Goal: Find specific page/section: Find specific page/section

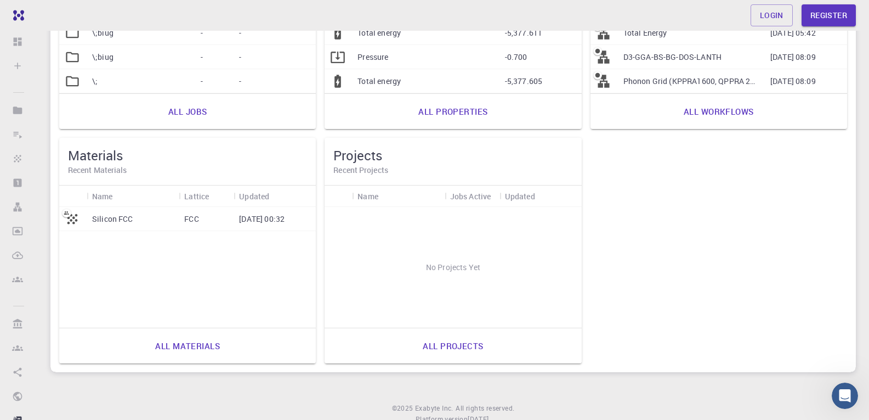
scroll to position [257, 0]
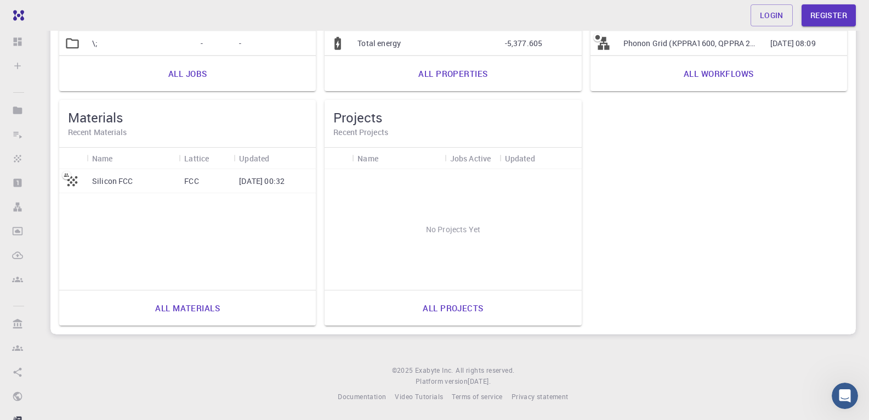
click at [158, 227] on div "Silicon FCC FCC [DATE] 00:32" at bounding box center [187, 229] width 257 height 121
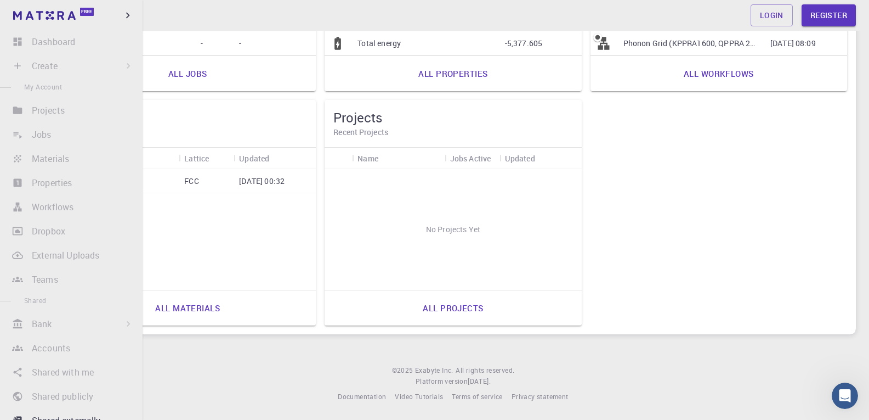
scroll to position [202, 0]
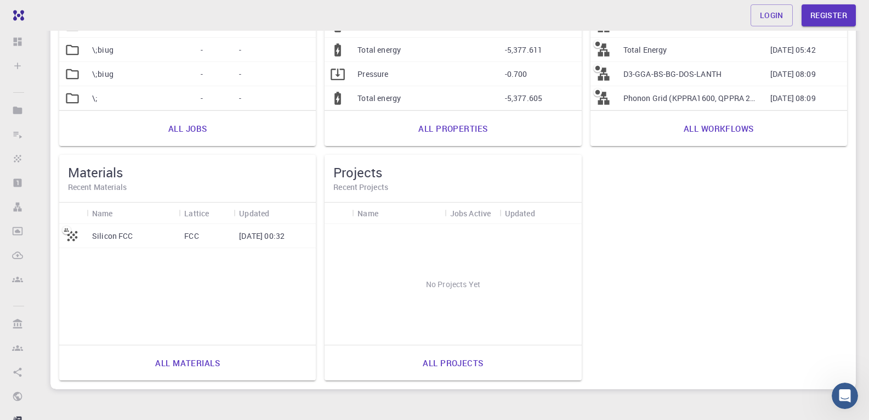
click at [281, 285] on div "Silicon FCC FCC [DATE] 00:32" at bounding box center [187, 284] width 257 height 121
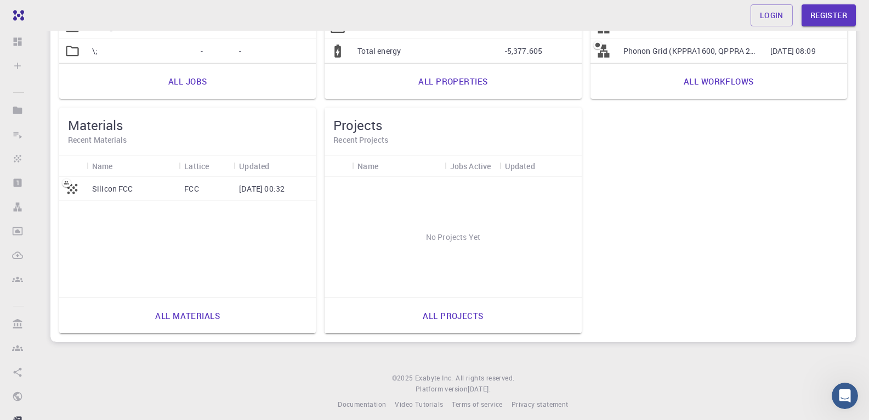
scroll to position [257, 0]
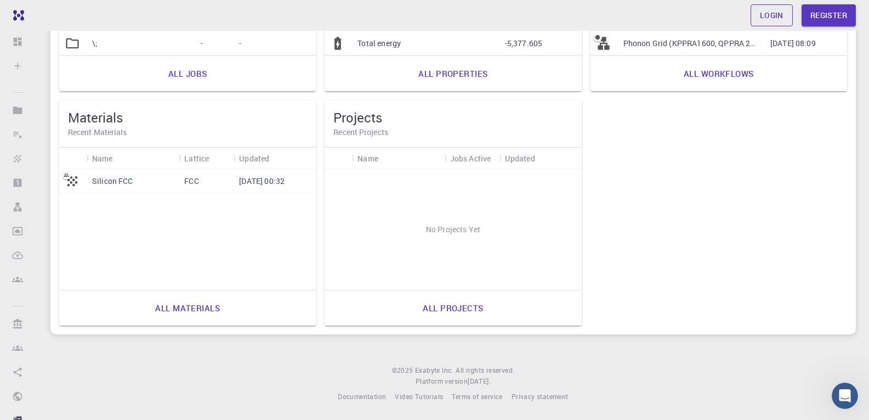
click at [771, 18] on link "Login" at bounding box center [772, 15] width 42 height 22
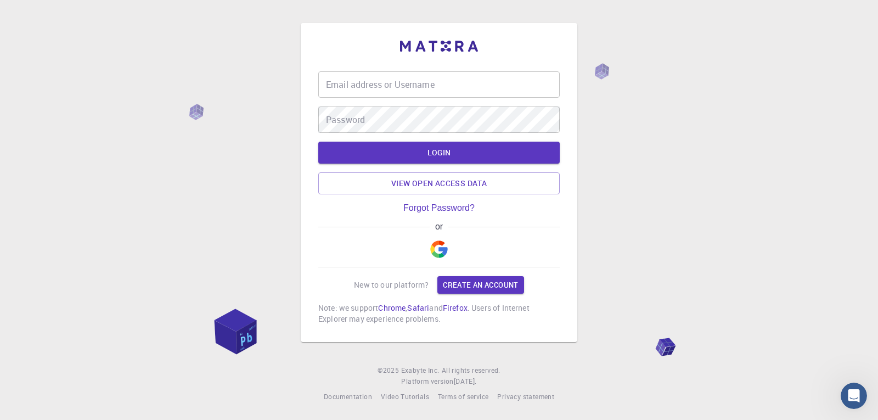
click at [440, 95] on input "Email address or Username" at bounding box center [438, 84] width 241 height 26
click at [447, 249] on img "button" at bounding box center [439, 249] width 18 height 18
